Goal: Task Accomplishment & Management: Use online tool/utility

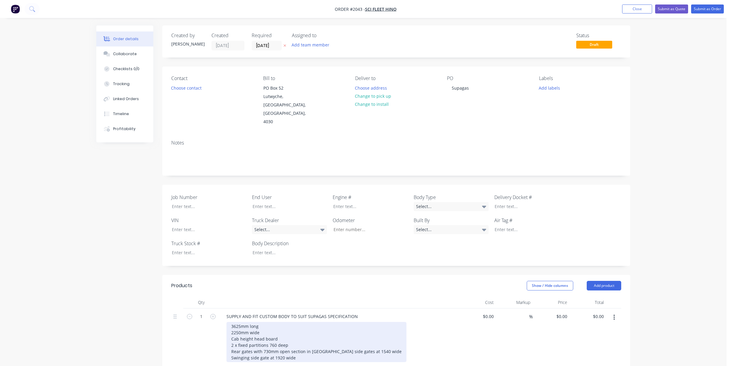
drag, startPoint x: 296, startPoint y: 347, endPoint x: 318, endPoint y: 364, distance: 27.4
click at [298, 348] on div "3625mm long 2250mm wide Cab height head board 2 x fixed partitions 760 deep Rea…" at bounding box center [316, 342] width 180 height 40
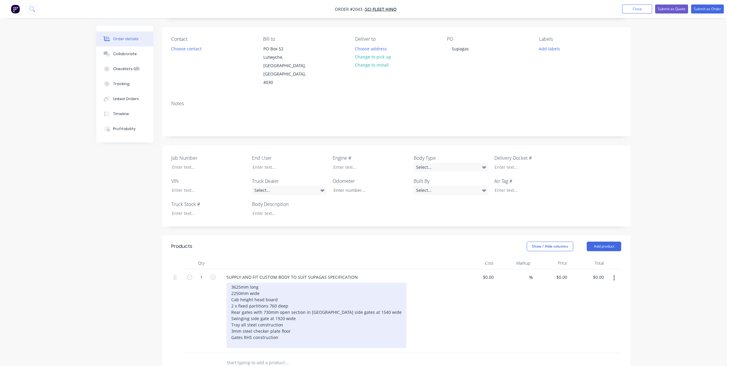
scroll to position [93, 0]
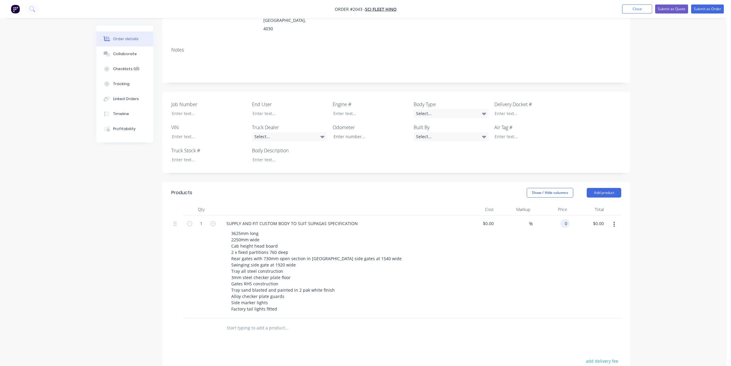
drag, startPoint x: 563, startPoint y: 205, endPoint x: 574, endPoint y: 271, distance: 67.1
click at [563, 219] on input "0" at bounding box center [566, 223] width 7 height 9
type input "$28,400.00"
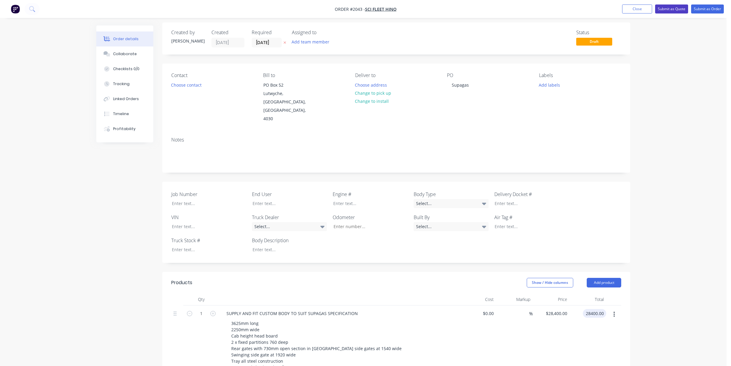
type input "$28,400.00"
click at [668, 7] on button "Submit as Quote" at bounding box center [671, 8] width 33 height 9
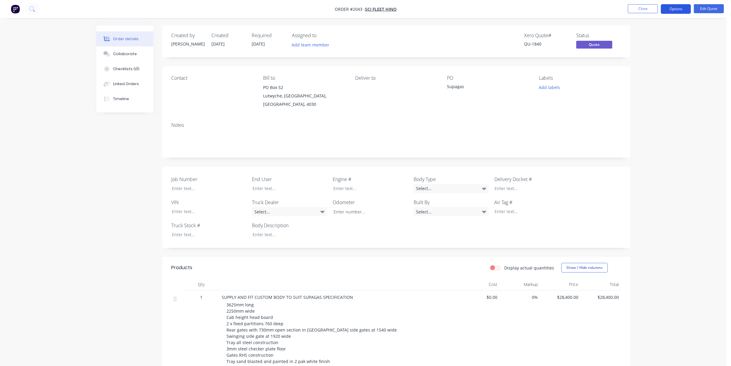
click at [675, 9] on button "Options" at bounding box center [676, 9] width 30 height 10
click at [643, 31] on button "Quote" at bounding box center [658, 36] width 66 height 12
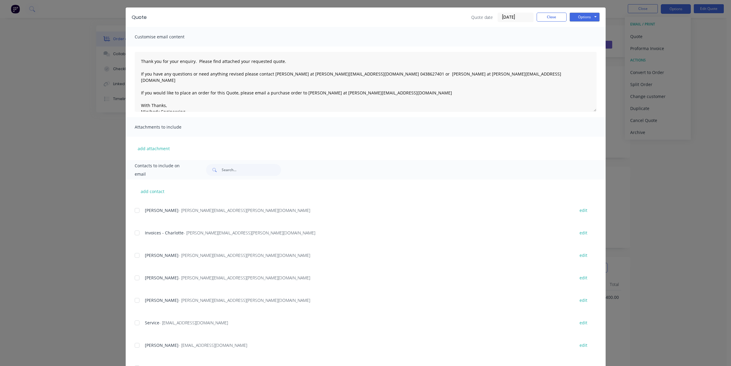
scroll to position [30, 0]
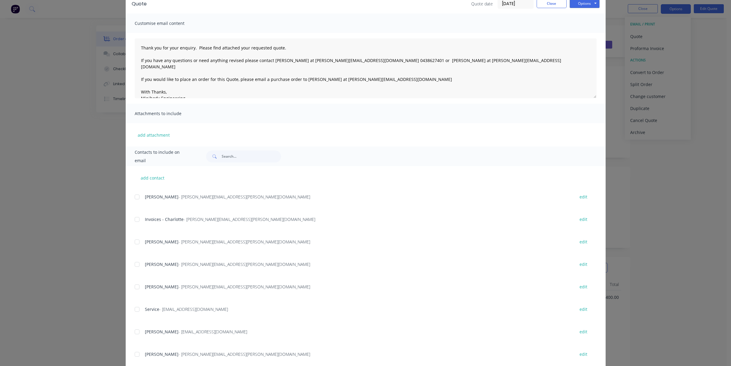
drag, startPoint x: 134, startPoint y: 286, endPoint x: 225, endPoint y: 297, distance: 91.8
click at [135, 287] on div at bounding box center [137, 287] width 12 height 12
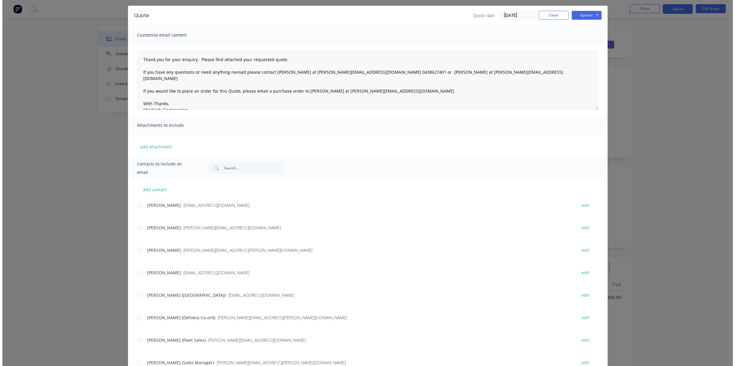
scroll to position [0, 0]
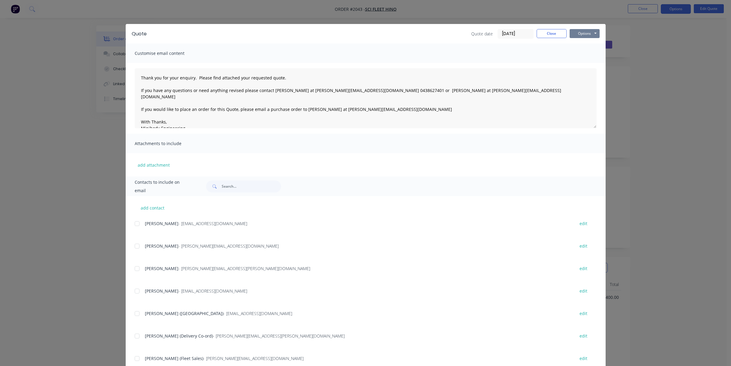
click at [583, 35] on button "Options" at bounding box center [585, 33] width 30 height 9
click at [590, 63] on button "Email" at bounding box center [589, 64] width 38 height 10
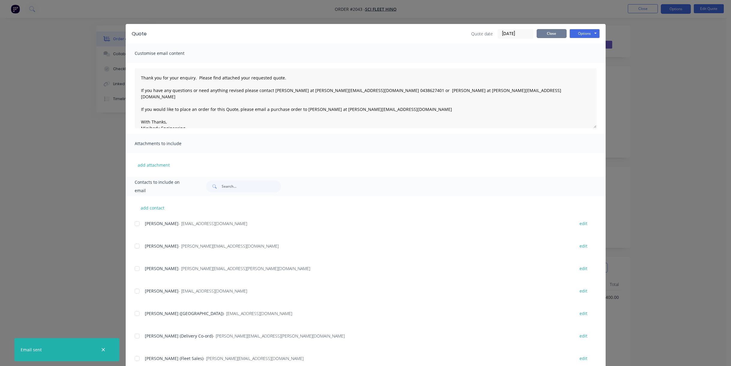
click at [545, 31] on button "Close" at bounding box center [552, 33] width 30 height 9
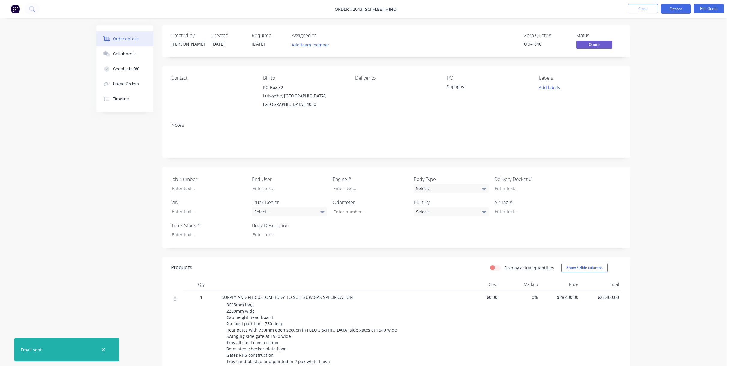
drag, startPoint x: 660, startPoint y: 82, endPoint x: 632, endPoint y: 2, distance: 84.7
click at [659, 72] on div "Order details Collaborate Checklists 0/0 Linked Orders Timeline Order details C…" at bounding box center [363, 247] width 726 height 495
click at [61, 280] on div "Order details Collaborate Checklists 0/0 Linked Orders Timeline Order details C…" at bounding box center [363, 247] width 726 height 495
click at [103, 351] on icon "button" at bounding box center [103, 349] width 4 height 5
click at [75, 260] on div "Order details Collaborate Checklists 0/0 Linked Orders Timeline Order details C…" at bounding box center [363, 247] width 726 height 495
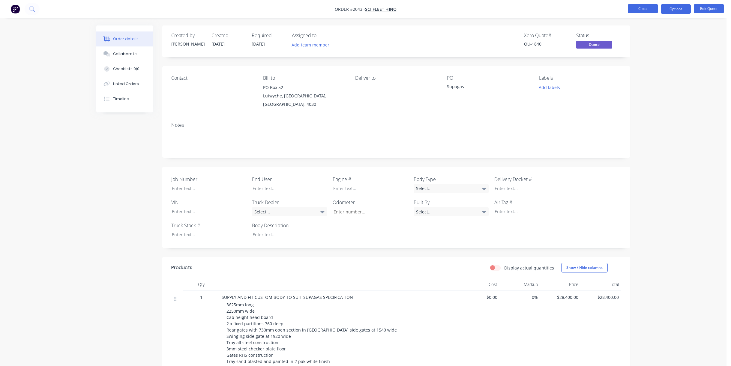
click at [649, 10] on button "Close" at bounding box center [643, 8] width 30 height 9
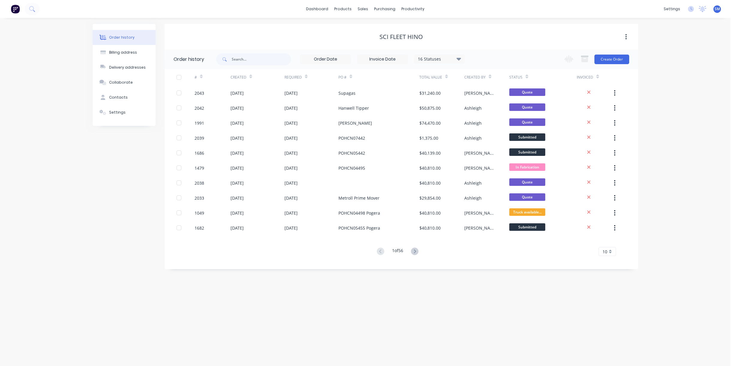
click at [281, 302] on div "Order history Billing address Delivery addresses Collaborate Contacts Settings …" at bounding box center [365, 192] width 731 height 348
click at [377, 27] on div "Sales Orders" at bounding box center [385, 28] width 25 height 5
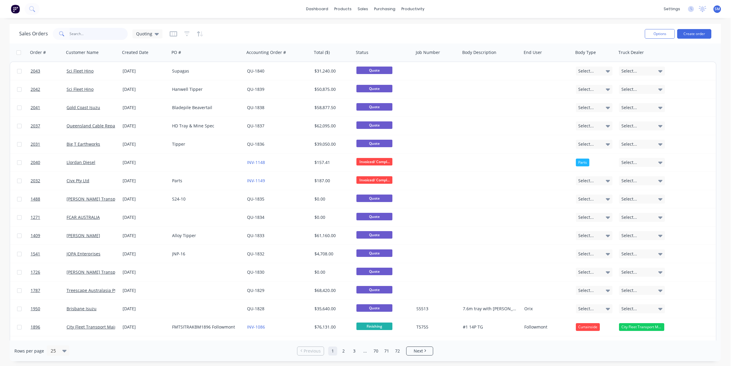
click at [83, 34] on input "text" at bounding box center [99, 34] width 58 height 12
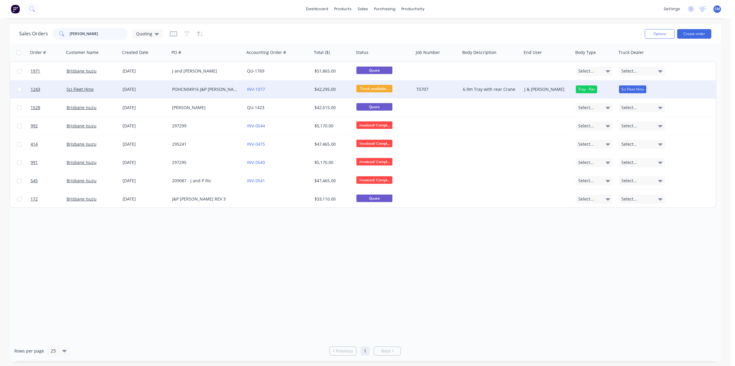
type input "[PERSON_NAME]"
click at [177, 88] on div "POHCN04916 J&P [PERSON_NAME]" at bounding box center [205, 89] width 67 height 6
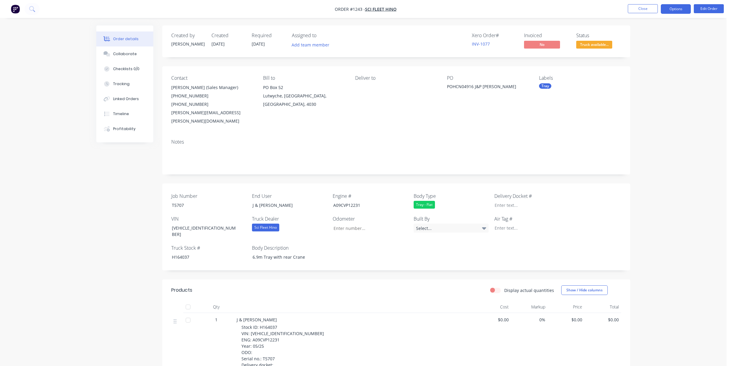
click at [676, 11] on button "Options" at bounding box center [676, 9] width 30 height 10
click at [642, 71] on div "Work Order" at bounding box center [657, 72] width 55 height 9
click at [642, 61] on div "Without pricing" at bounding box center [657, 60] width 55 height 9
click at [421, 115] on div "Deliver to" at bounding box center [396, 100] width 82 height 50
click at [641, 7] on button "Close" at bounding box center [643, 8] width 30 height 9
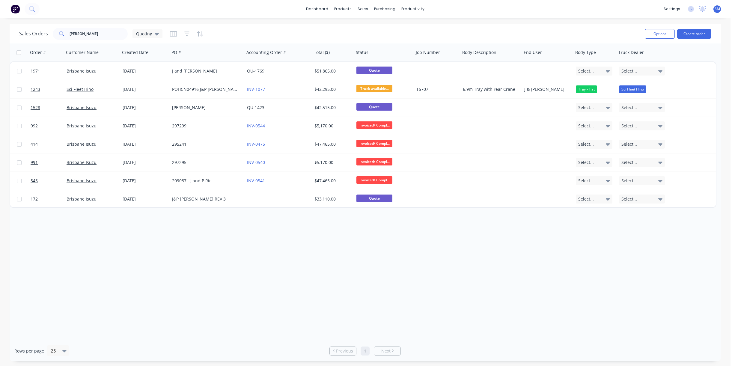
click at [460, 283] on div "Order # Customer Name Created Date PO # Accounting Order # Total ($) Status Job…" at bounding box center [366, 191] width 712 height 297
click at [469, 31] on div "Sales Orders [PERSON_NAME]" at bounding box center [329, 33] width 621 height 15
click at [599, 32] on div "Sales Orders [PERSON_NAME]" at bounding box center [329, 33] width 621 height 15
click at [379, 27] on div "Sales Orders" at bounding box center [385, 28] width 25 height 5
click at [387, 28] on div "Sales Orders" at bounding box center [385, 28] width 25 height 5
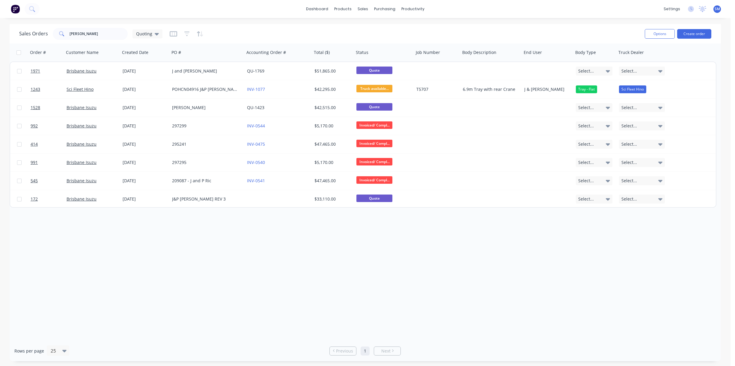
click at [292, 31] on div "Sales Orders [PERSON_NAME]" at bounding box center [329, 33] width 621 height 15
click at [406, 274] on div "Order # Customer Name Created Date PO # Accounting Order # Total ($) Status Job…" at bounding box center [366, 191] width 712 height 297
drag, startPoint x: 456, startPoint y: 272, endPoint x: 713, endPoint y: 215, distance: 262.3
click at [464, 268] on div "Order # Customer Name Created Date PO # Accounting Order # Total ($) Status Job…" at bounding box center [366, 191] width 712 height 297
click at [499, 274] on div "Order # Customer Name Created Date PO # Accounting Order # Total ($) Status Job…" at bounding box center [366, 191] width 712 height 297
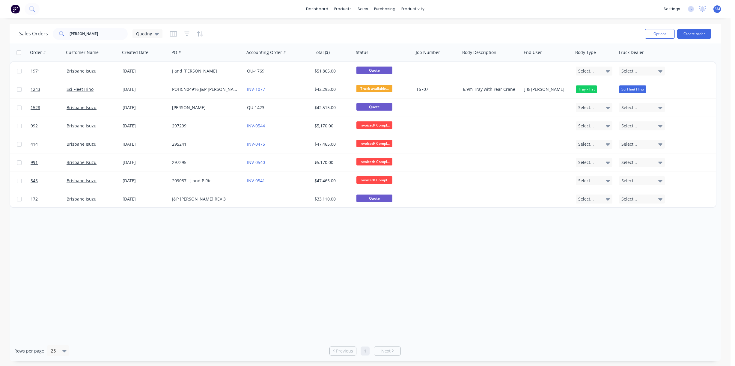
click at [436, 281] on div "Order # Customer Name Created Date PO # Accounting Order # Total ($) Status Job…" at bounding box center [366, 191] width 712 height 297
click at [462, 262] on div "Order # Customer Name Created Date PO # Accounting Order # Total ($) Status Job…" at bounding box center [366, 191] width 712 height 297
click at [306, 283] on div "Order # Customer Name Created Date PO # Accounting Order # Total ($) Status Job…" at bounding box center [366, 191] width 712 height 297
click at [397, 258] on div "Order # Customer Name Created Date PO # Accounting Order # Total ($) Status Job…" at bounding box center [366, 191] width 712 height 297
click at [481, 305] on div "Order # Customer Name Created Date PO # Accounting Order # Total ($) Status Job…" at bounding box center [366, 191] width 712 height 297
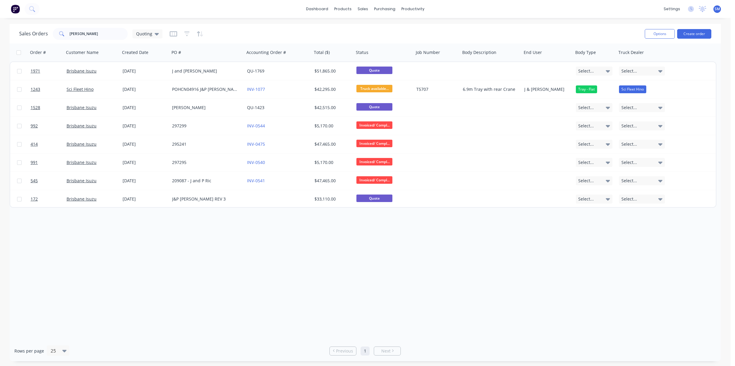
click at [445, 273] on div "Order # Customer Name Created Date PO # Accounting Order # Total ($) Status Job…" at bounding box center [366, 191] width 712 height 297
drag, startPoint x: 335, startPoint y: 263, endPoint x: 340, endPoint y: 275, distance: 12.8
click at [336, 265] on div "Order # Customer Name Created Date PO # Accounting Order # Total ($) Status Job…" at bounding box center [366, 191] width 712 height 297
drag, startPoint x: 457, startPoint y: 292, endPoint x: 414, endPoint y: 236, distance: 70.4
click at [455, 290] on div "Order # Customer Name Created Date PO # Accounting Order # Total ($) Status Job…" at bounding box center [366, 191] width 712 height 297
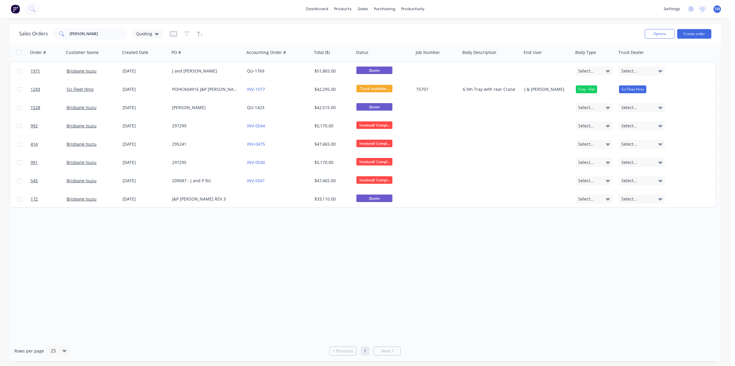
click at [546, 10] on div "dashboard products sales purchasing productivity dashboard products Product Cat…" at bounding box center [365, 9] width 731 height 18
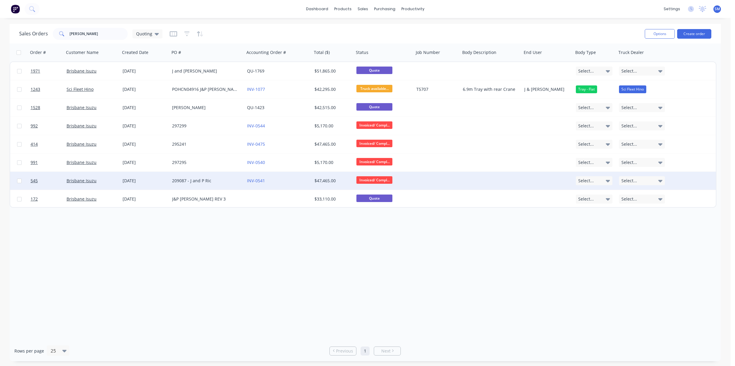
drag, startPoint x: 299, startPoint y: 282, endPoint x: 456, endPoint y: 177, distance: 188.7
click at [301, 280] on div "Order # Customer Name Created Date PO # Accounting Order # Total ($) Status Job…" at bounding box center [366, 191] width 712 height 297
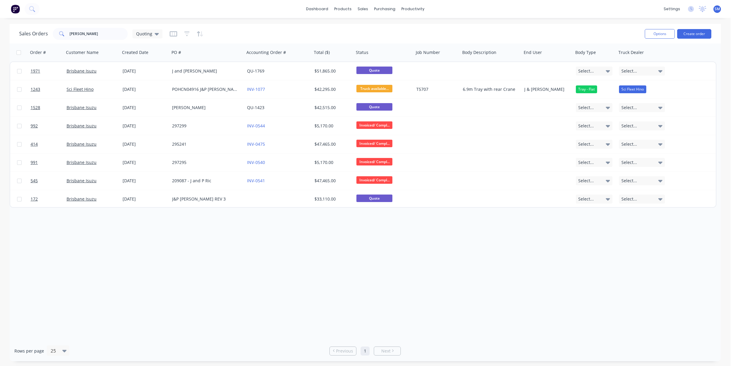
click at [526, 10] on div "dashboard products sales purchasing productivity dashboard products Product Cat…" at bounding box center [365, 9] width 731 height 18
click at [161, 263] on div "Order # Customer Name Created Date PO # Accounting Order # Total ($) Status Job…" at bounding box center [366, 191] width 712 height 297
drag, startPoint x: 587, startPoint y: 10, endPoint x: 603, endPoint y: 3, distance: 17.7
click at [587, 9] on div "dashboard products sales purchasing productivity dashboard products Product Cat…" at bounding box center [365, 9] width 731 height 18
